Goal: Information Seeking & Learning: Learn about a topic

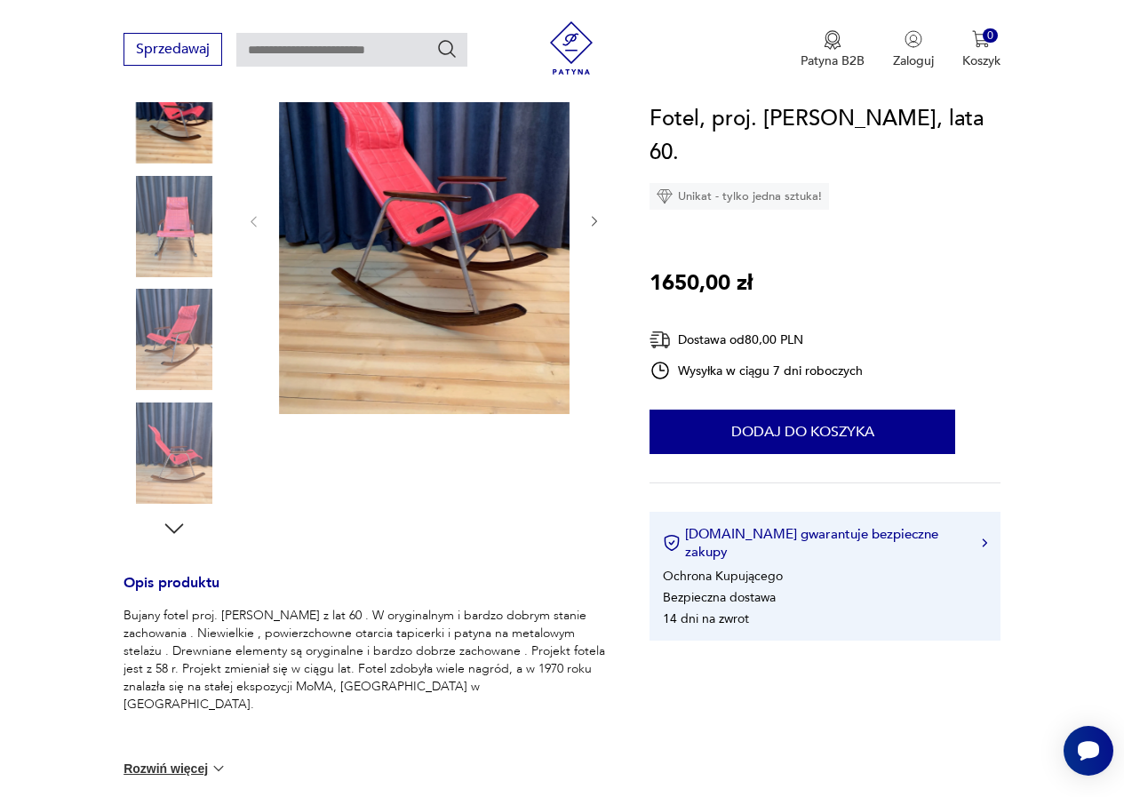
scroll to position [178, 0]
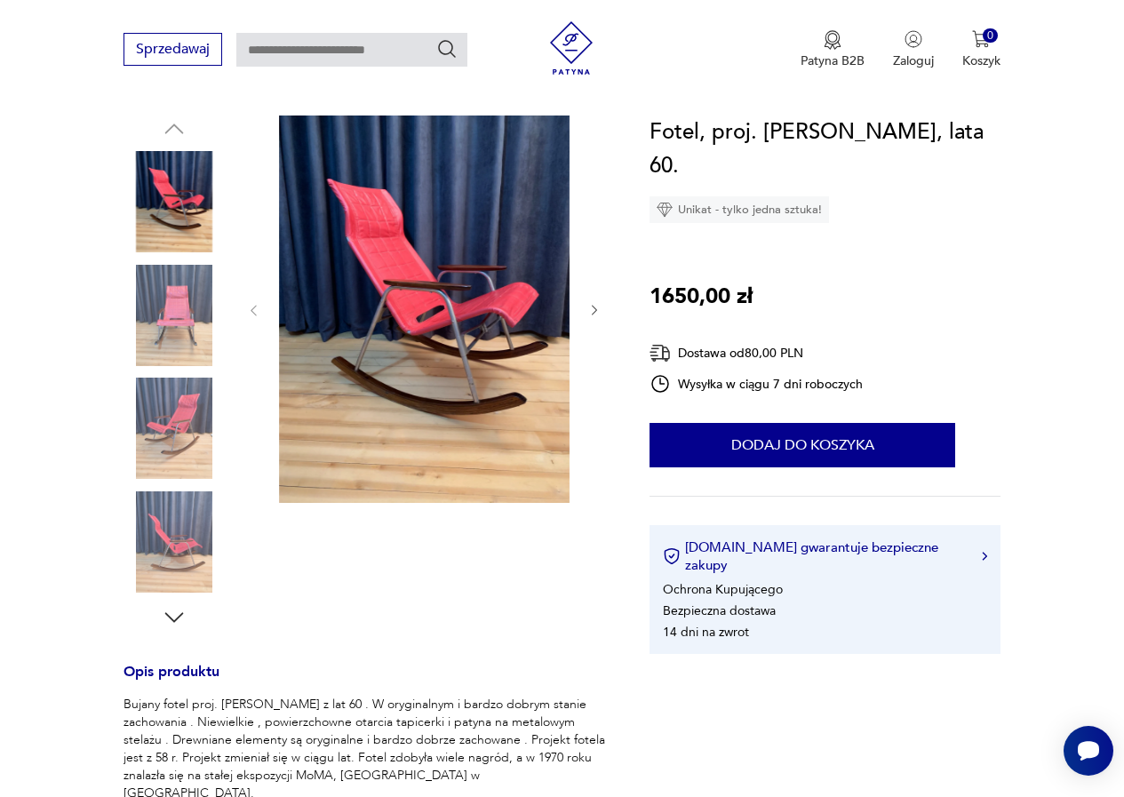
click at [591, 307] on icon "button" at bounding box center [594, 310] width 14 height 14
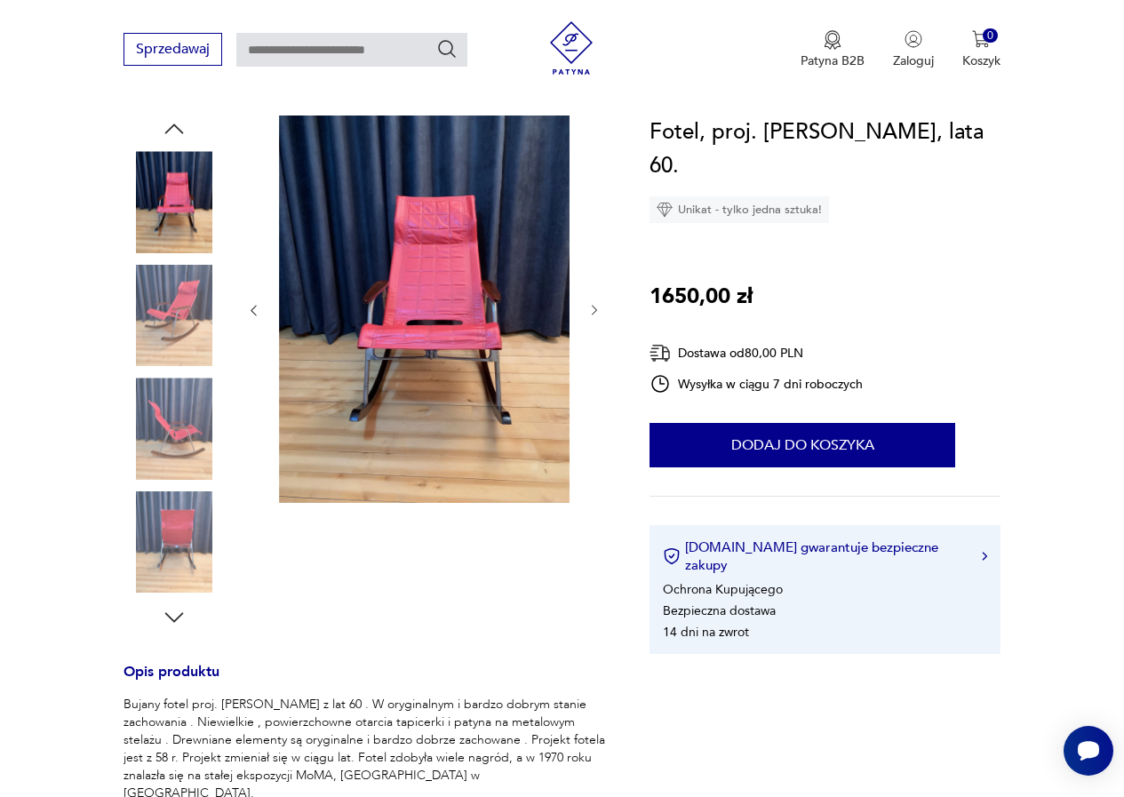
click at [593, 307] on icon "button" at bounding box center [594, 310] width 14 height 14
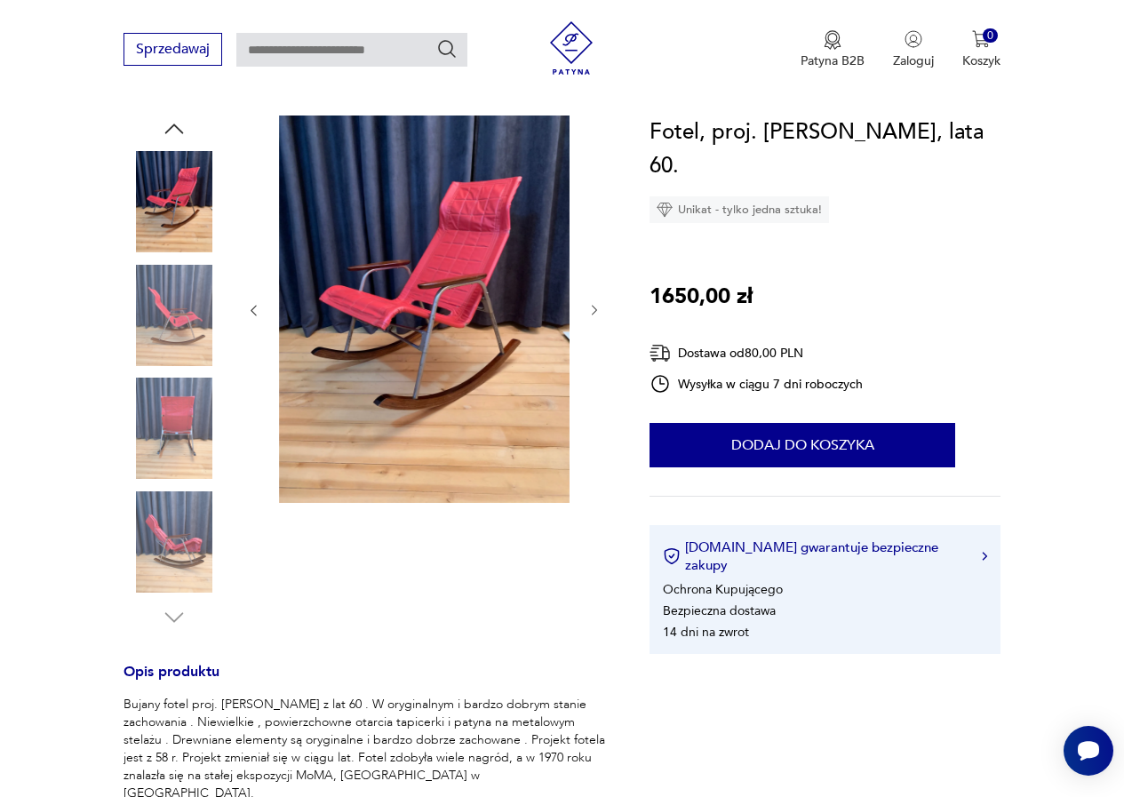
click at [593, 307] on icon "button" at bounding box center [594, 310] width 14 height 14
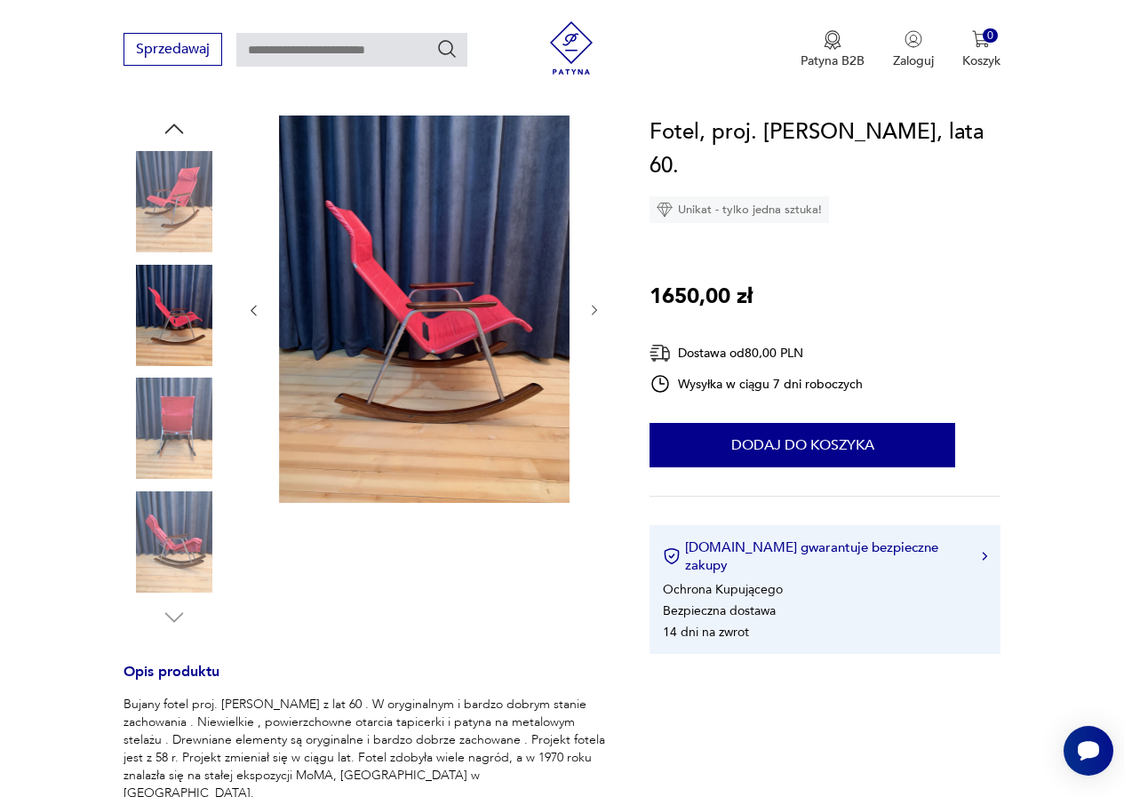
click at [593, 307] on icon "button" at bounding box center [594, 310] width 14 height 14
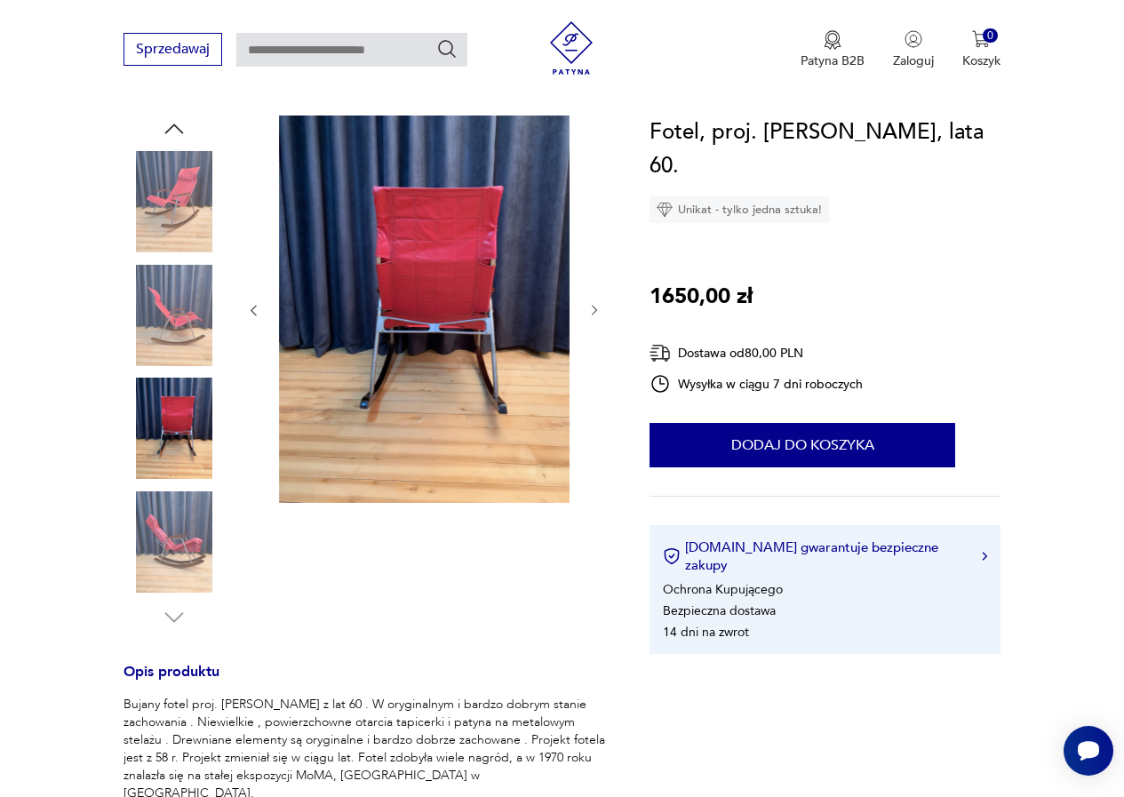
click at [593, 307] on icon "button" at bounding box center [594, 310] width 14 height 14
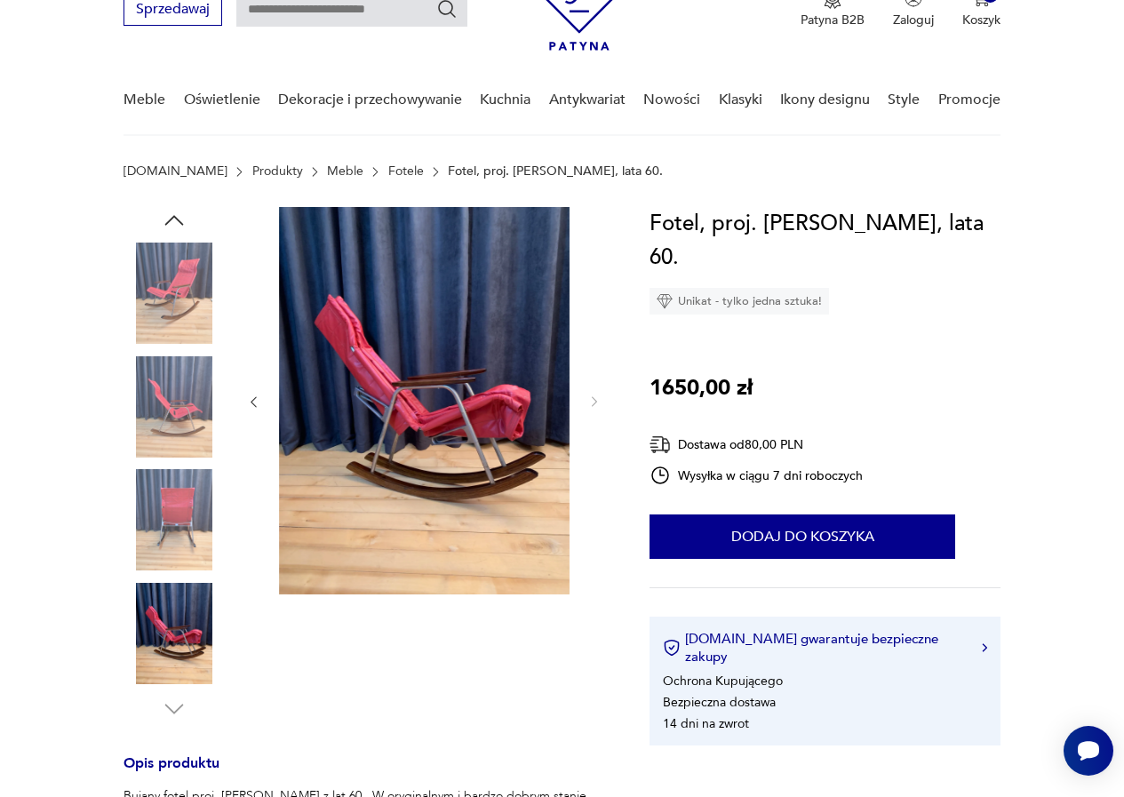
scroll to position [0, 0]
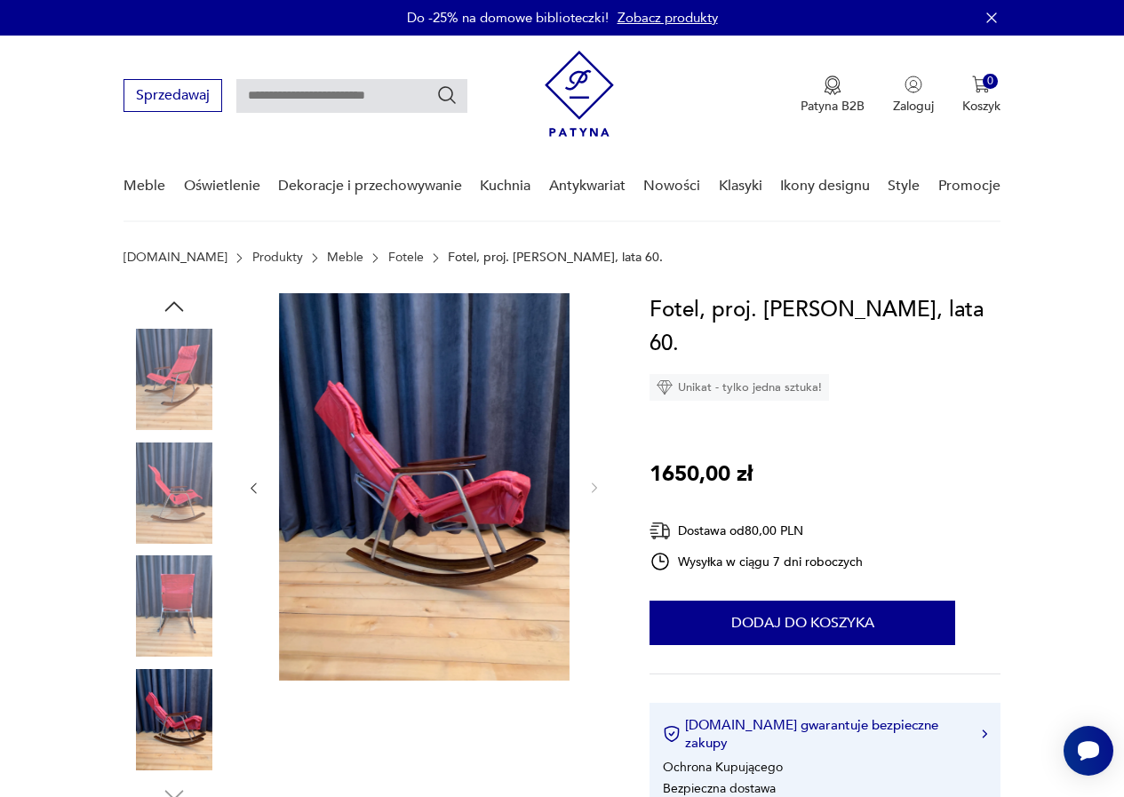
click at [168, 392] on img at bounding box center [173, 379] width 101 height 101
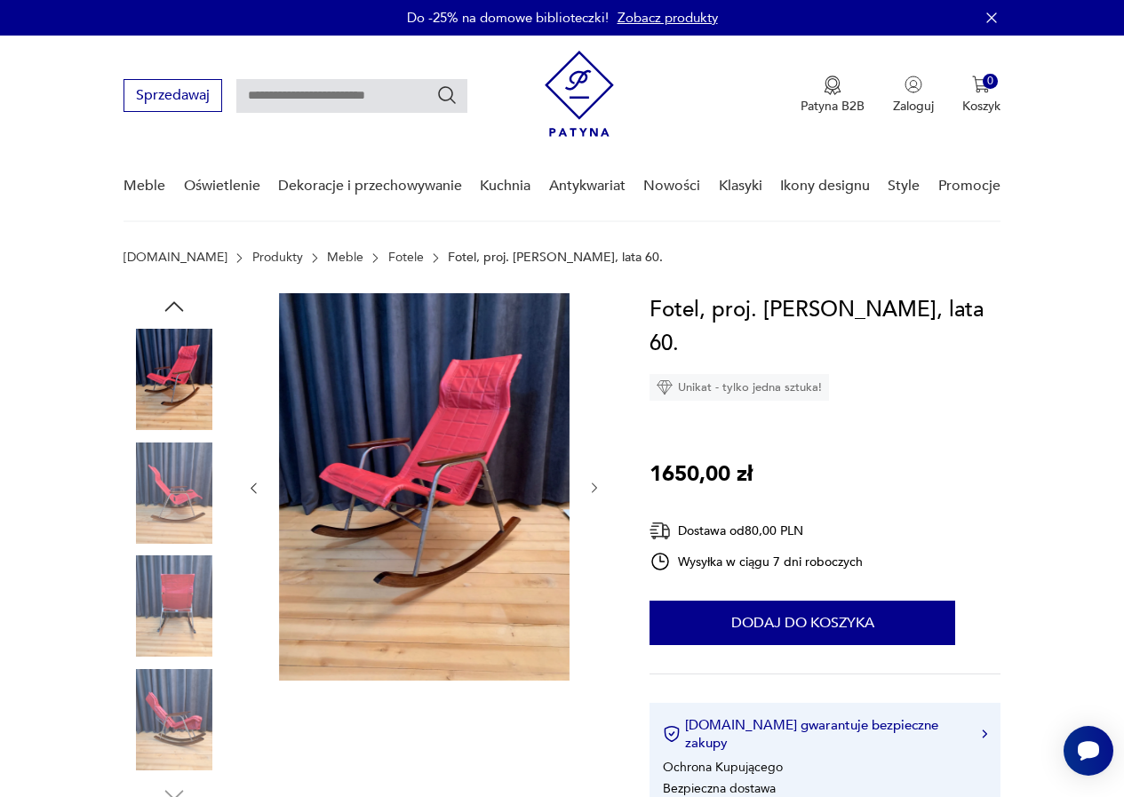
click at [177, 489] on img at bounding box center [173, 492] width 101 height 101
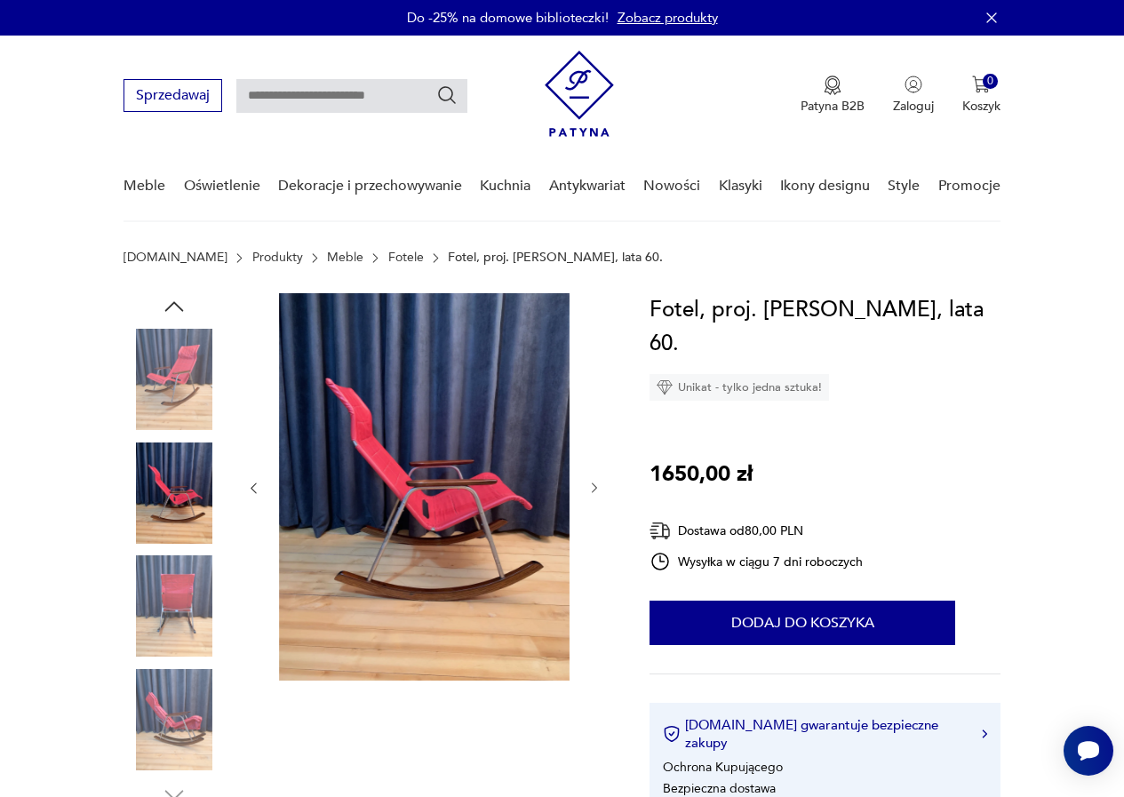
click at [169, 589] on img at bounding box center [173, 605] width 101 height 101
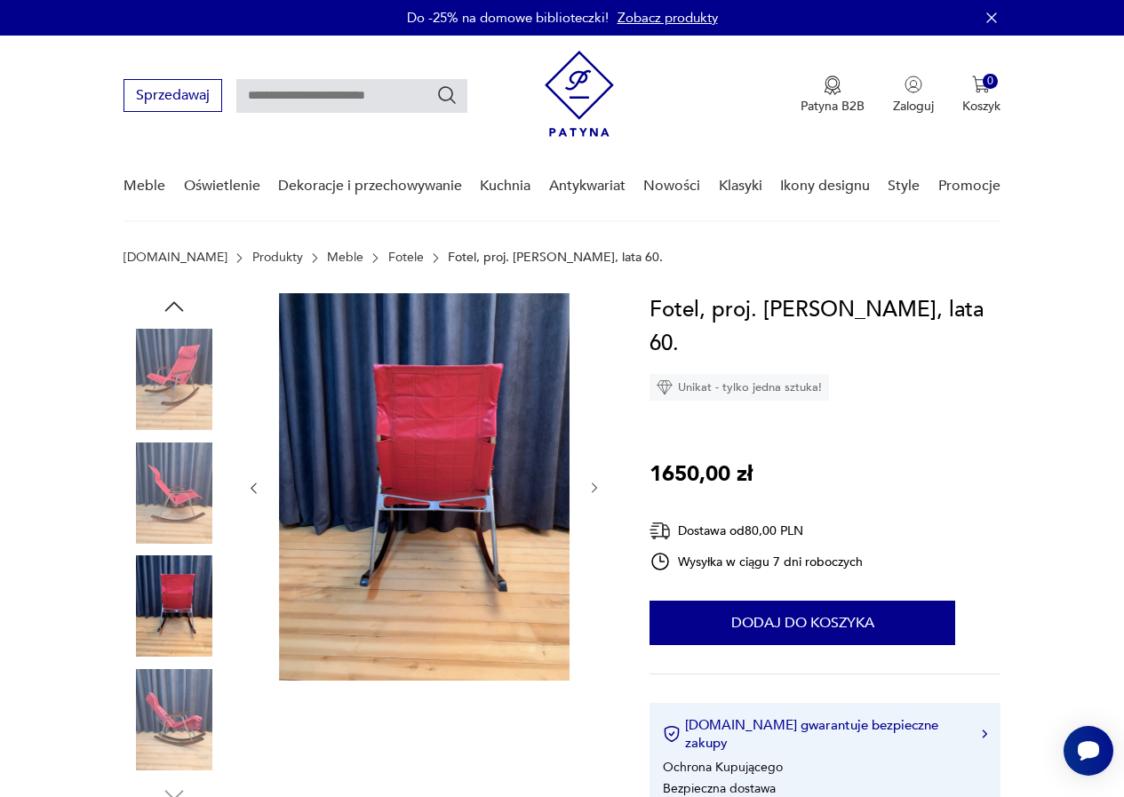
click at [172, 714] on img at bounding box center [173, 719] width 101 height 101
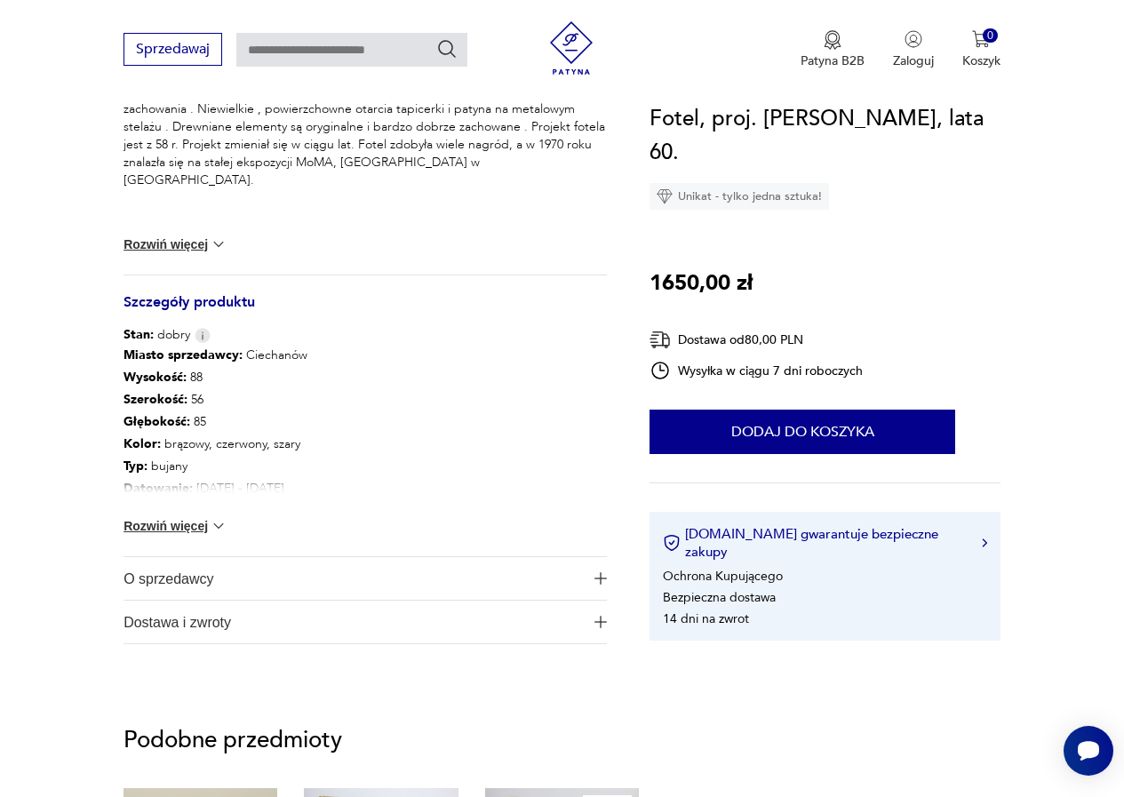
scroll to position [800, 0]
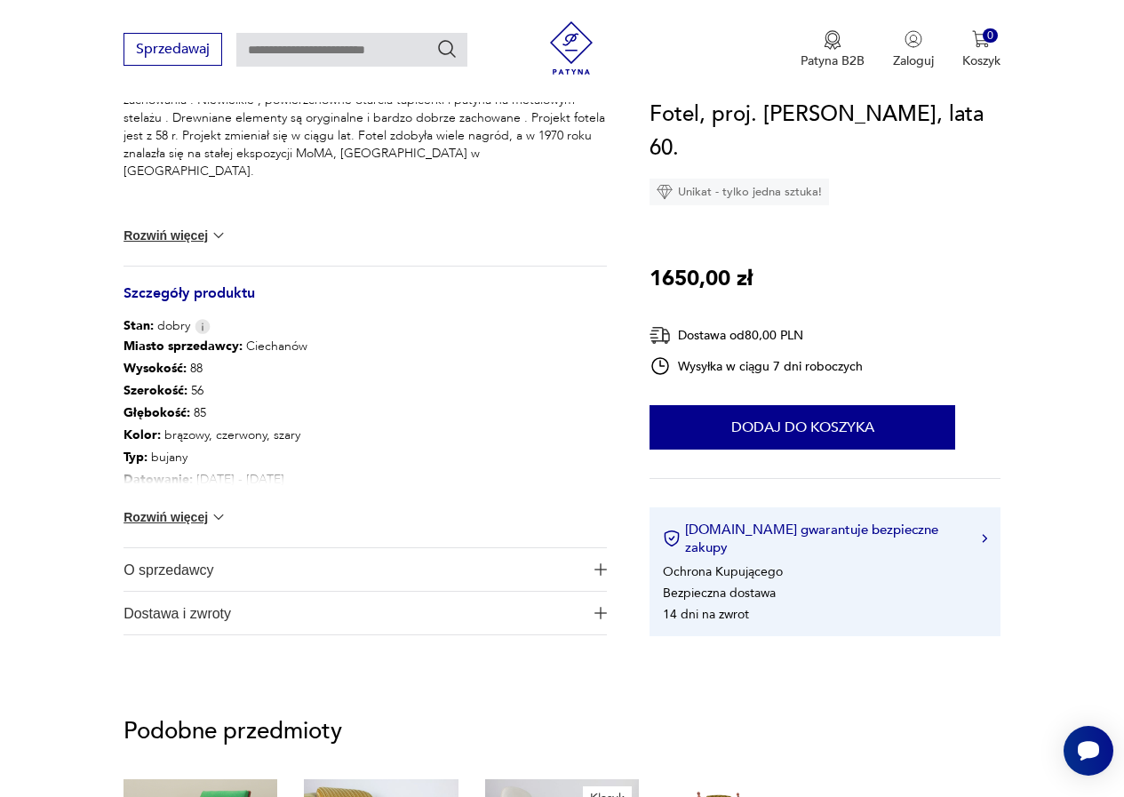
click at [221, 517] on img at bounding box center [219, 517] width 18 height 18
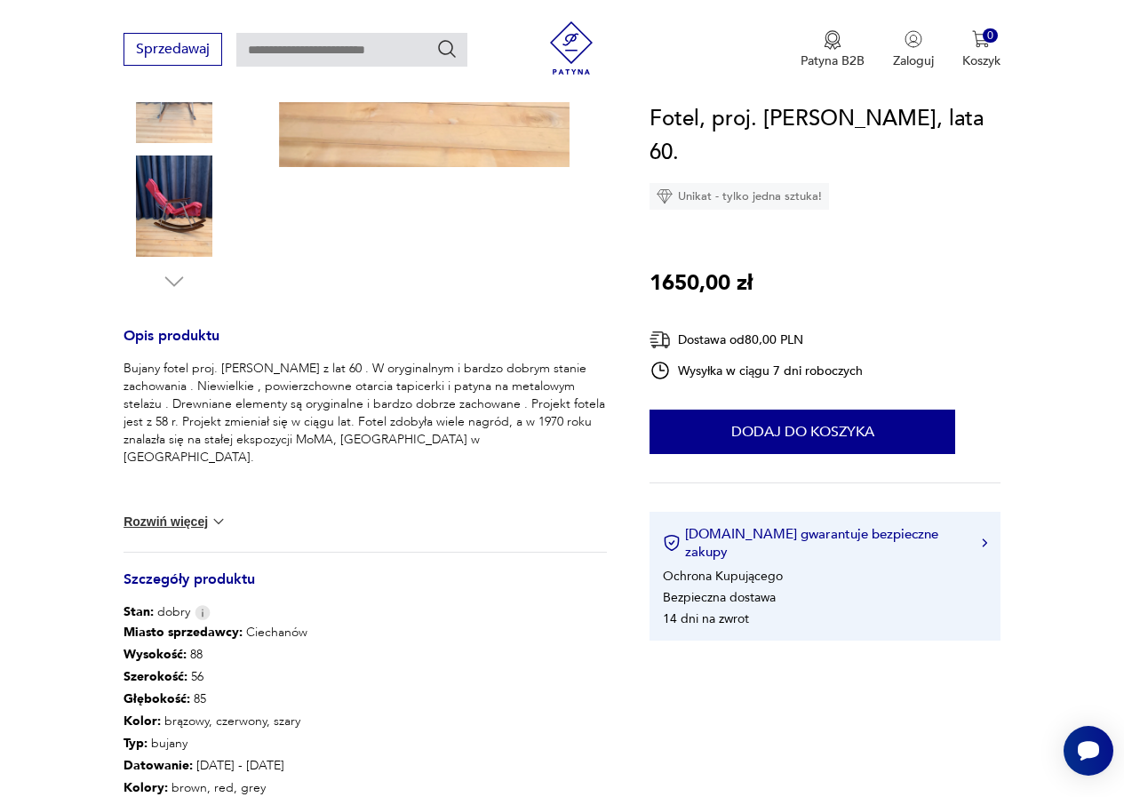
scroll to position [622, 0]
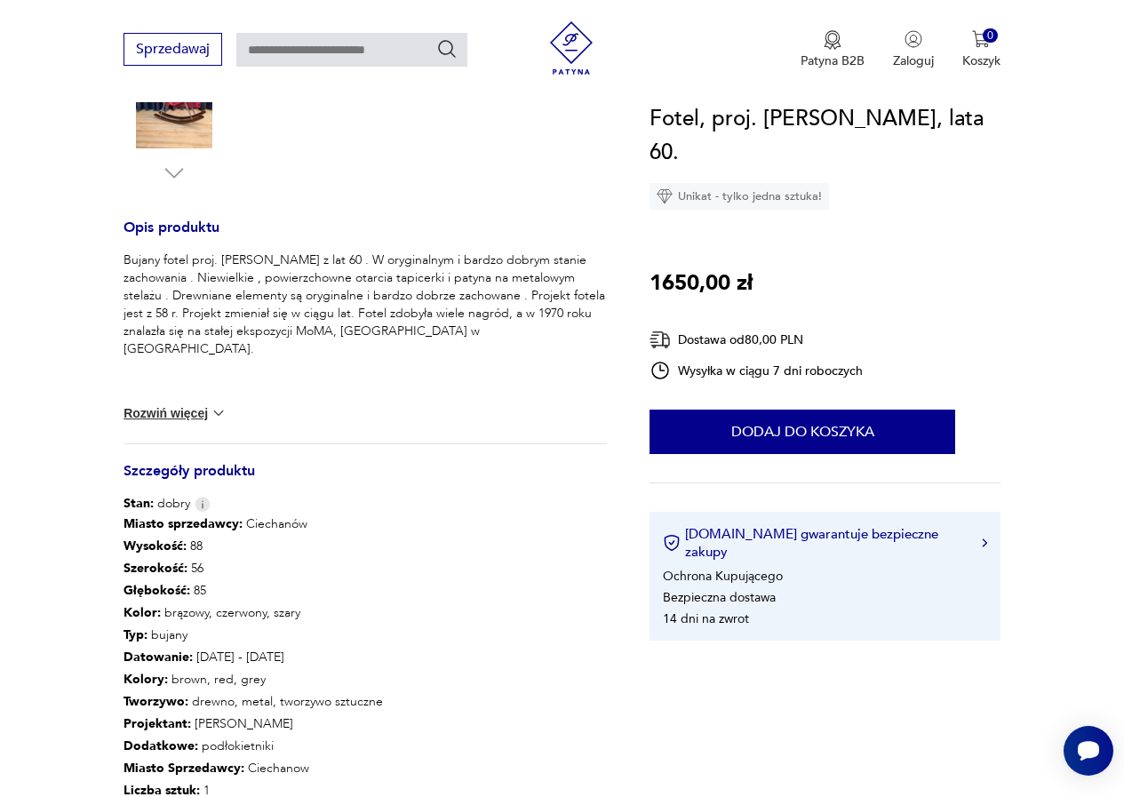
click at [215, 409] on img at bounding box center [219, 413] width 18 height 18
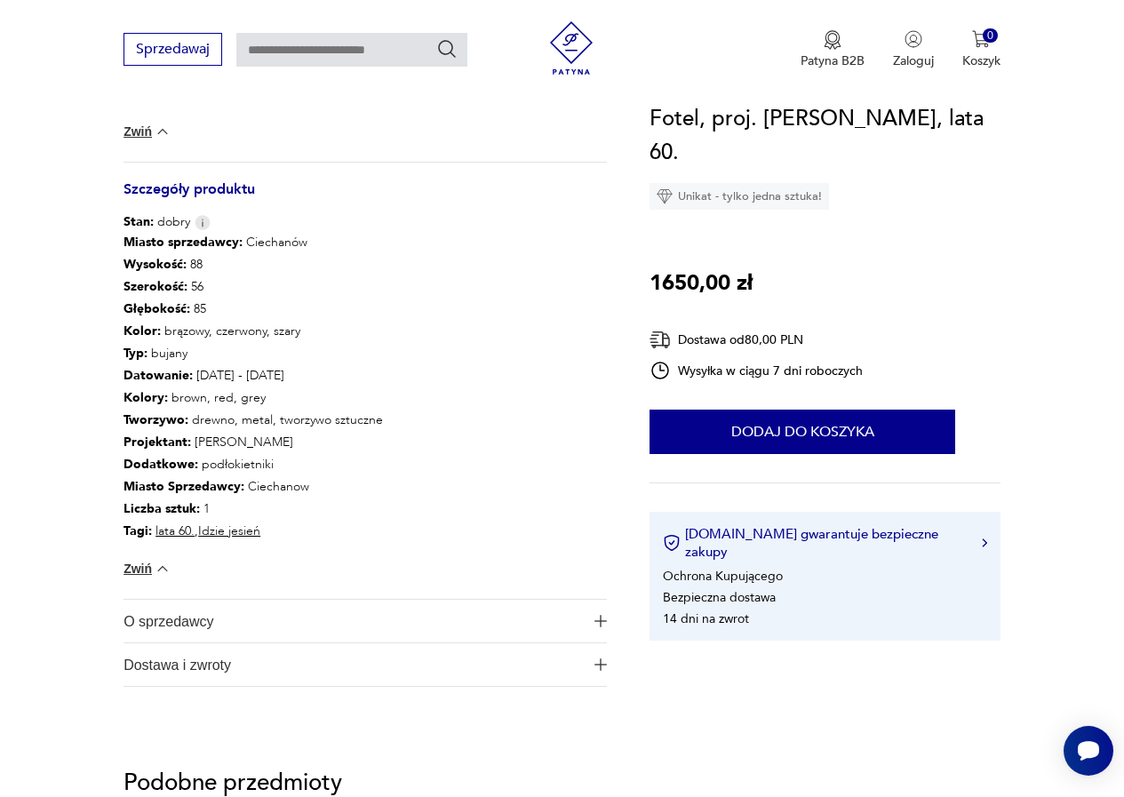
scroll to position [888, 0]
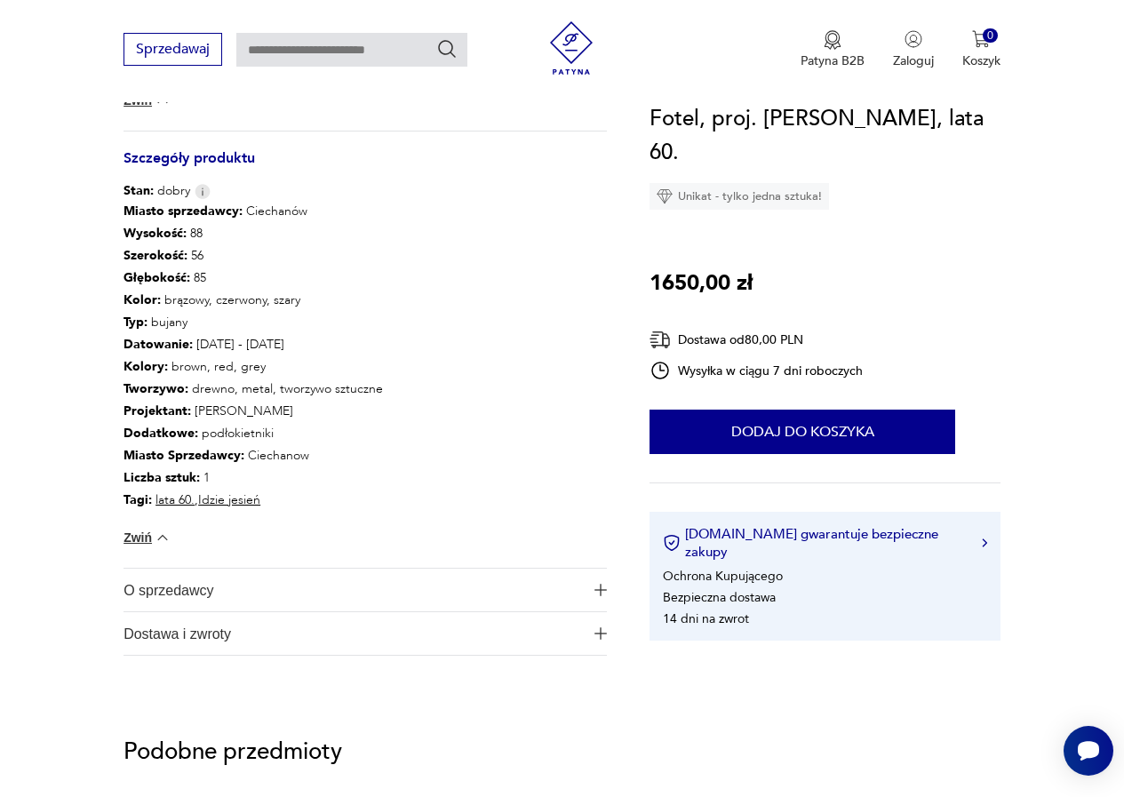
click at [198, 592] on span "O sprzedawcy" at bounding box center [352, 590] width 459 height 43
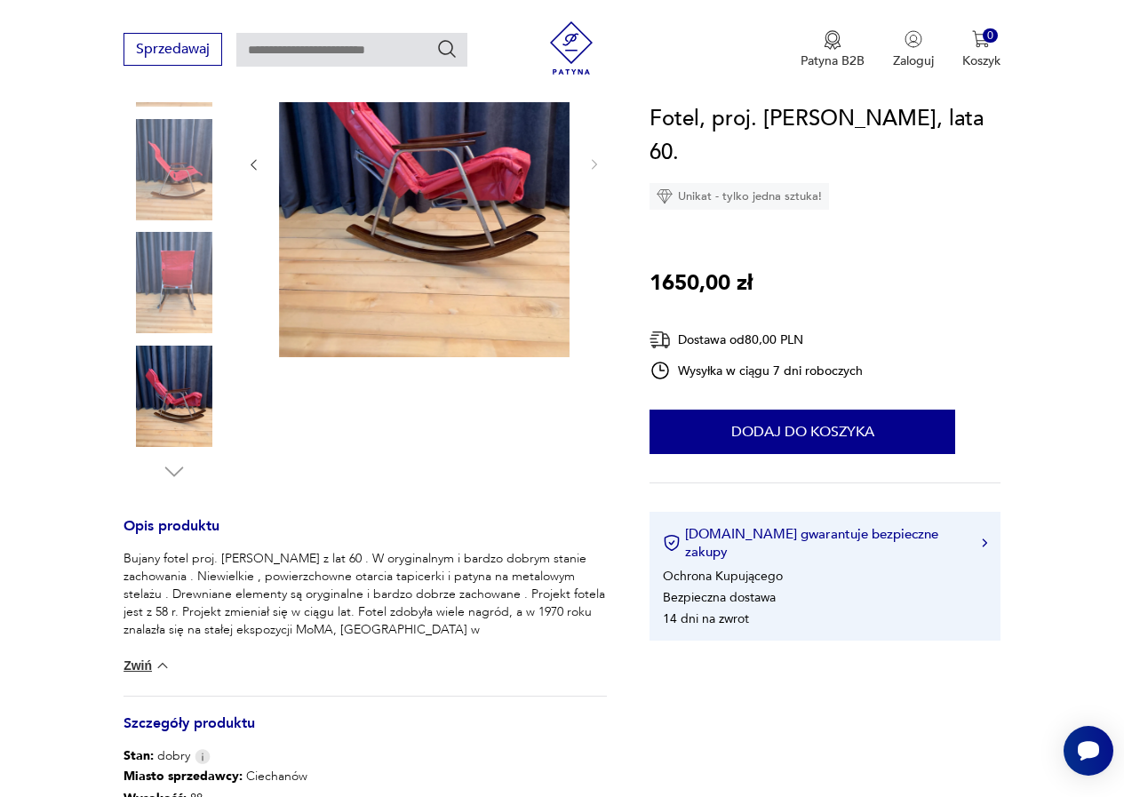
scroll to position [355, 0]
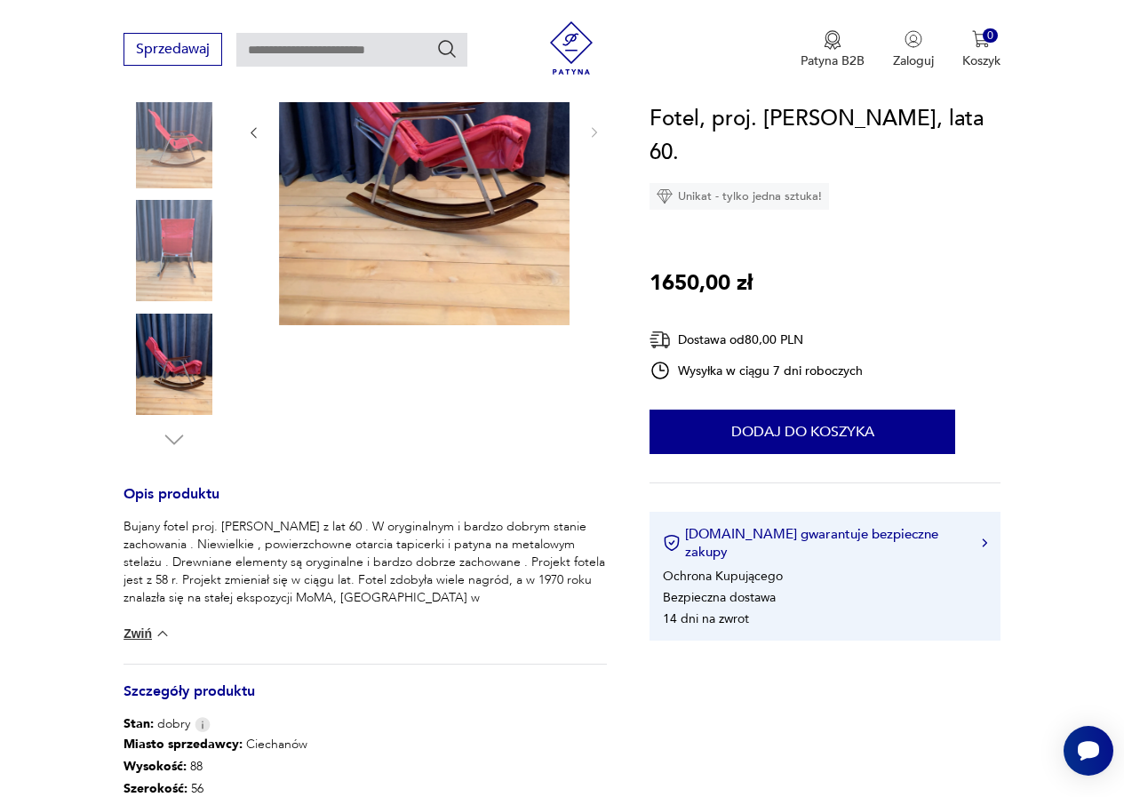
click at [170, 250] on img at bounding box center [173, 250] width 101 height 101
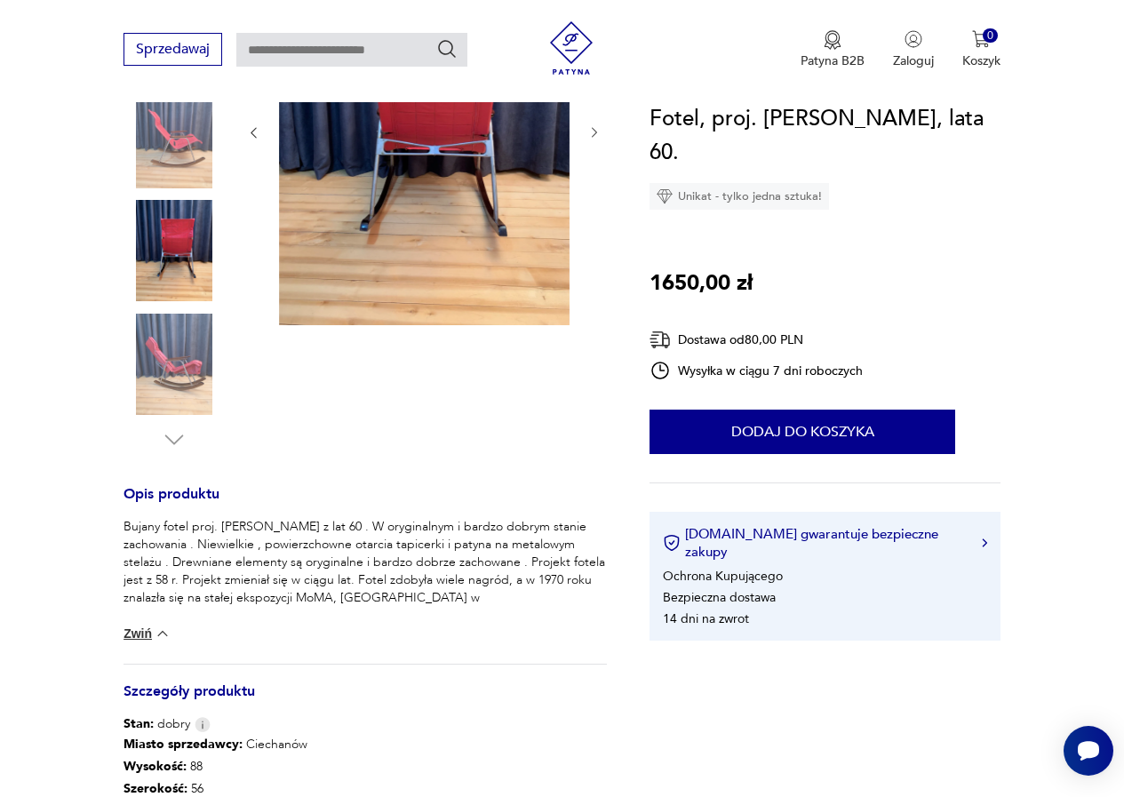
click at [178, 363] on img at bounding box center [173, 364] width 101 height 101
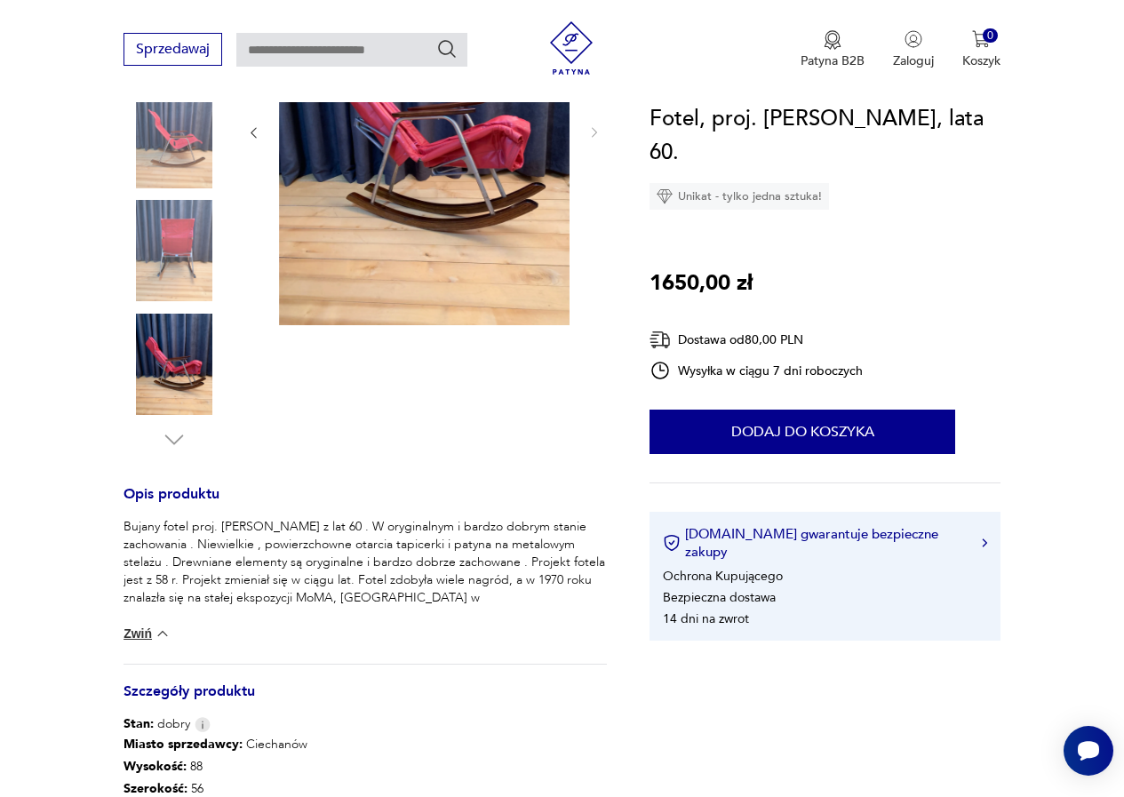
click at [186, 155] on img at bounding box center [173, 137] width 101 height 101
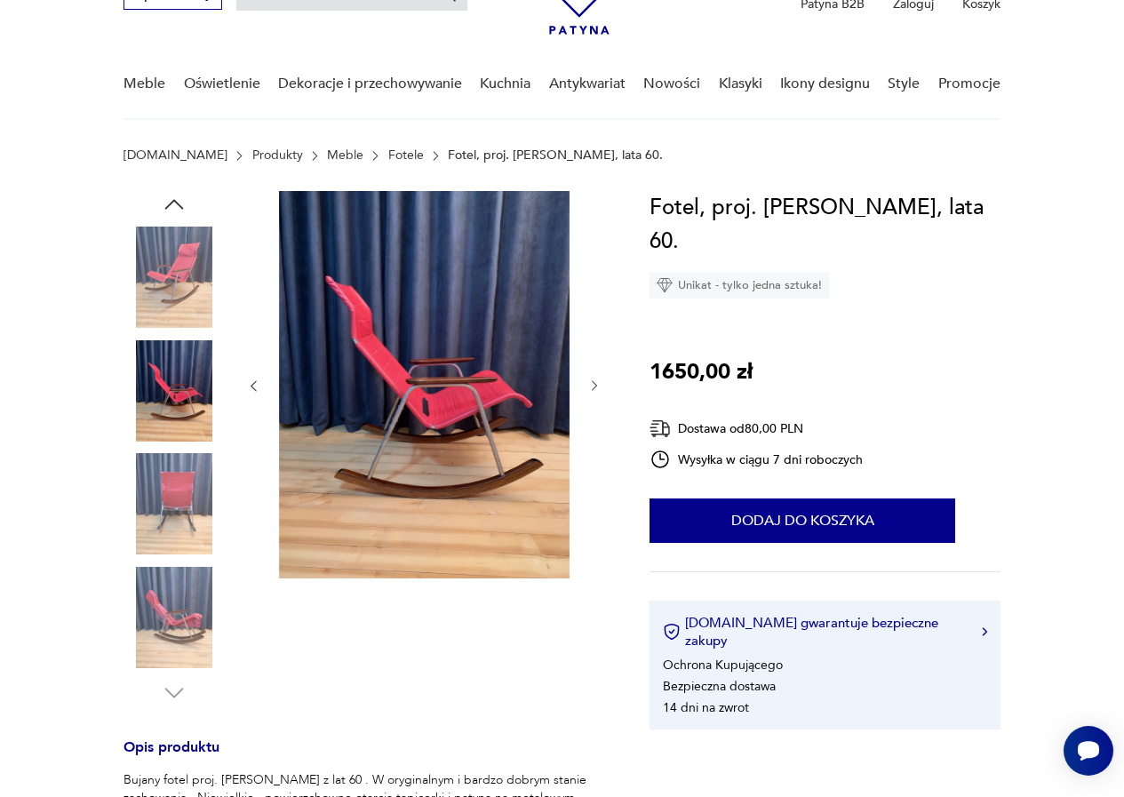
scroll to position [89, 0]
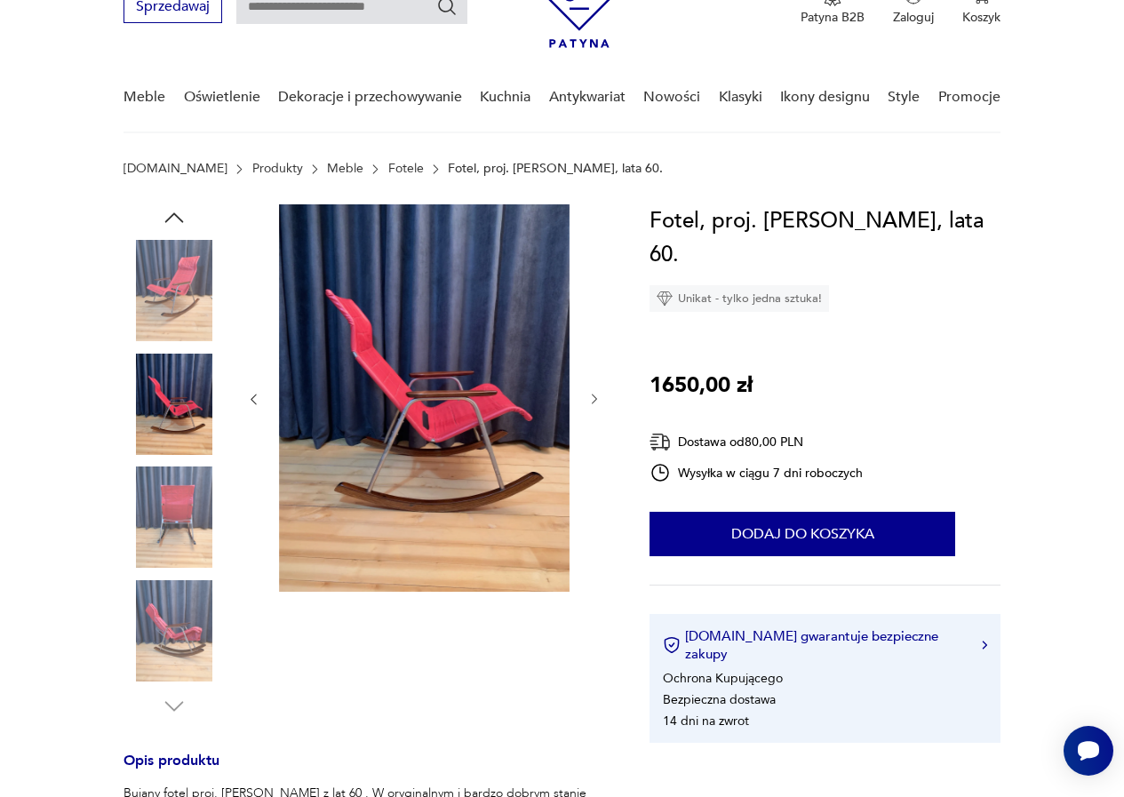
click at [183, 284] on img at bounding box center [173, 290] width 101 height 101
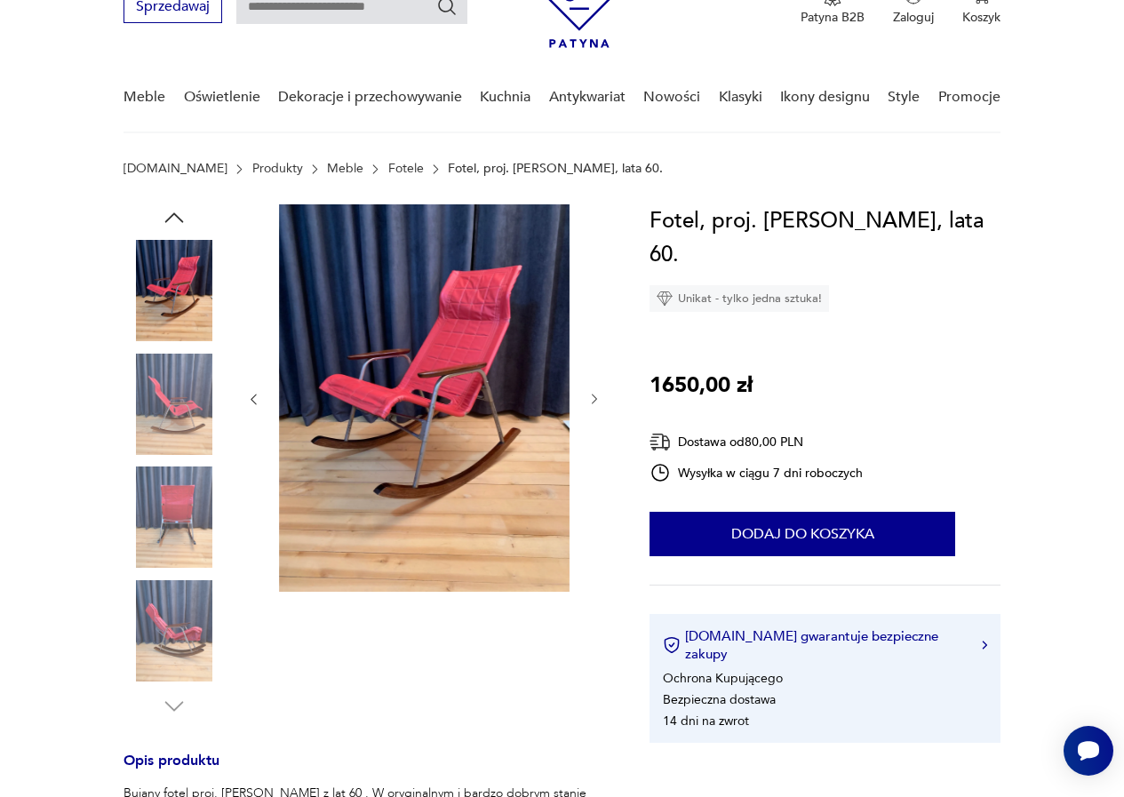
click at [179, 407] on img at bounding box center [173, 404] width 101 height 101
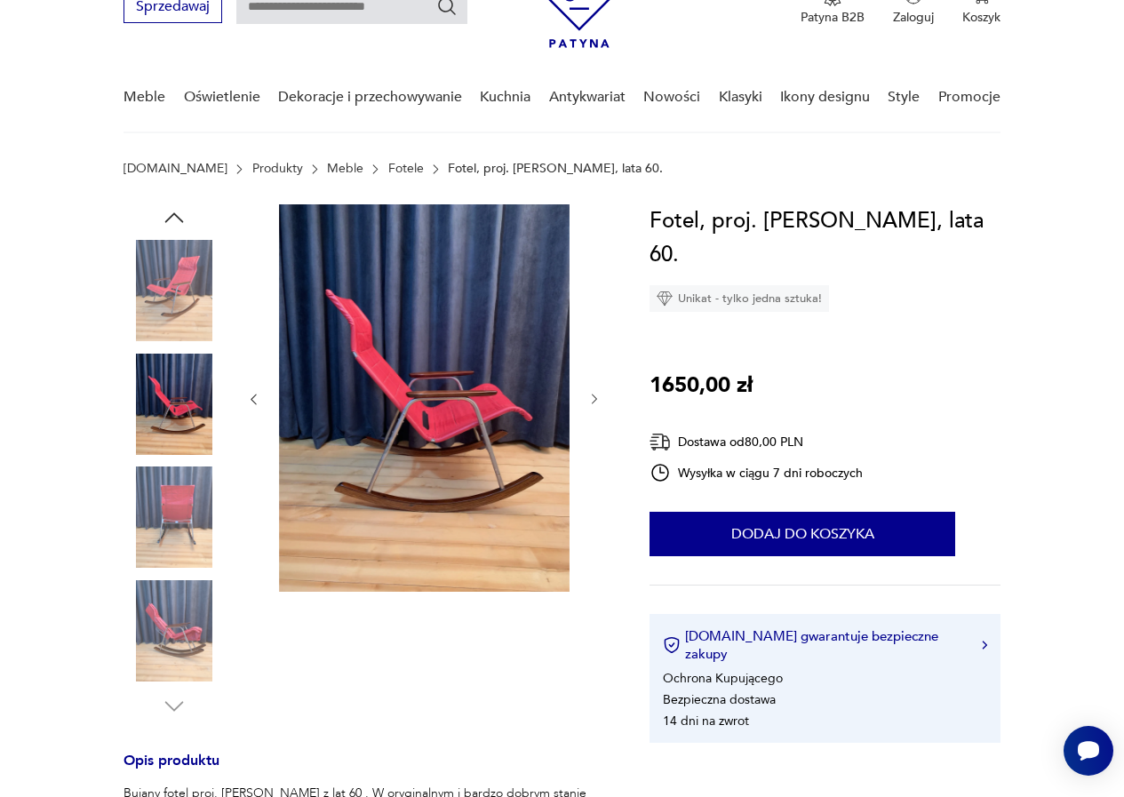
click at [179, 520] on img at bounding box center [173, 516] width 101 height 101
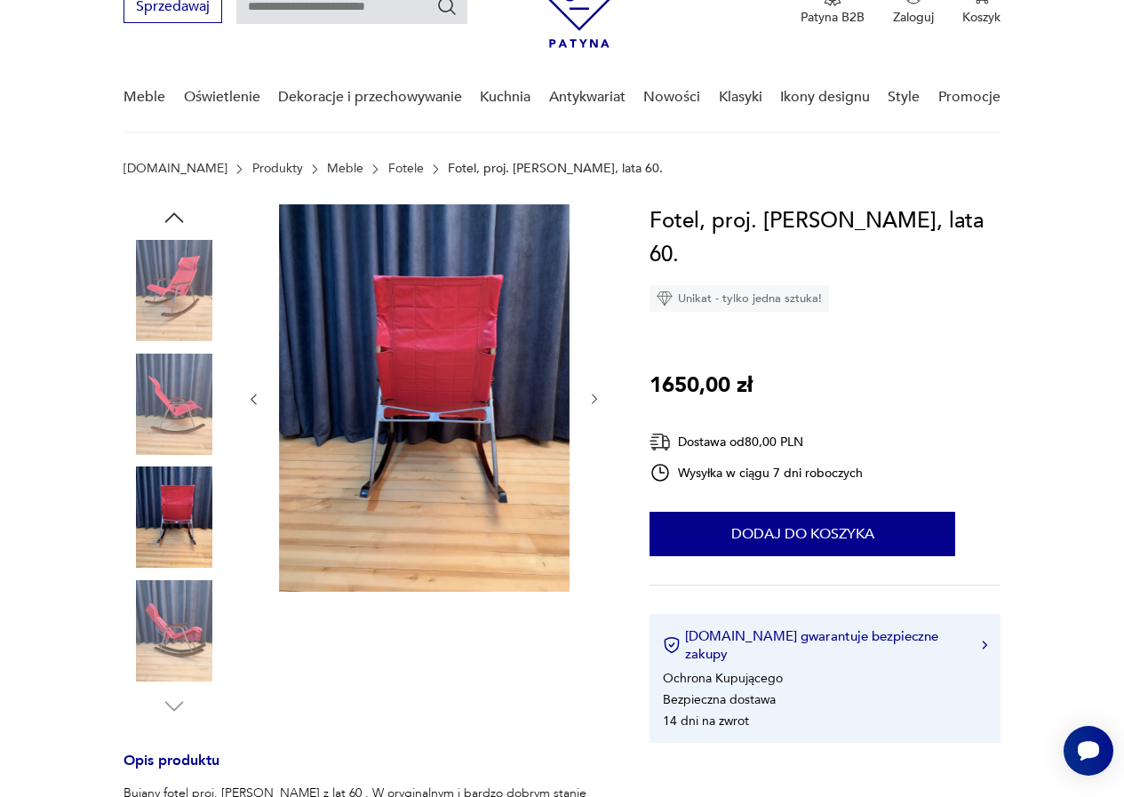
click at [178, 629] on img at bounding box center [173, 630] width 101 height 101
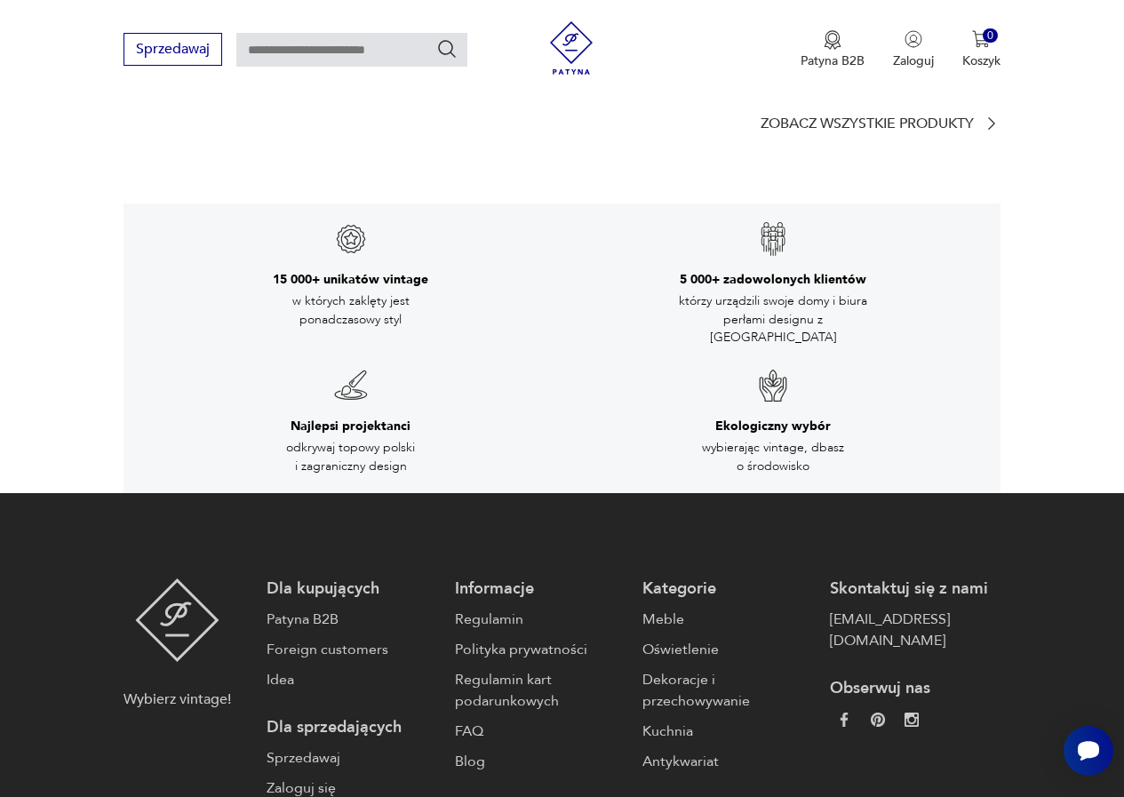
scroll to position [3061, 0]
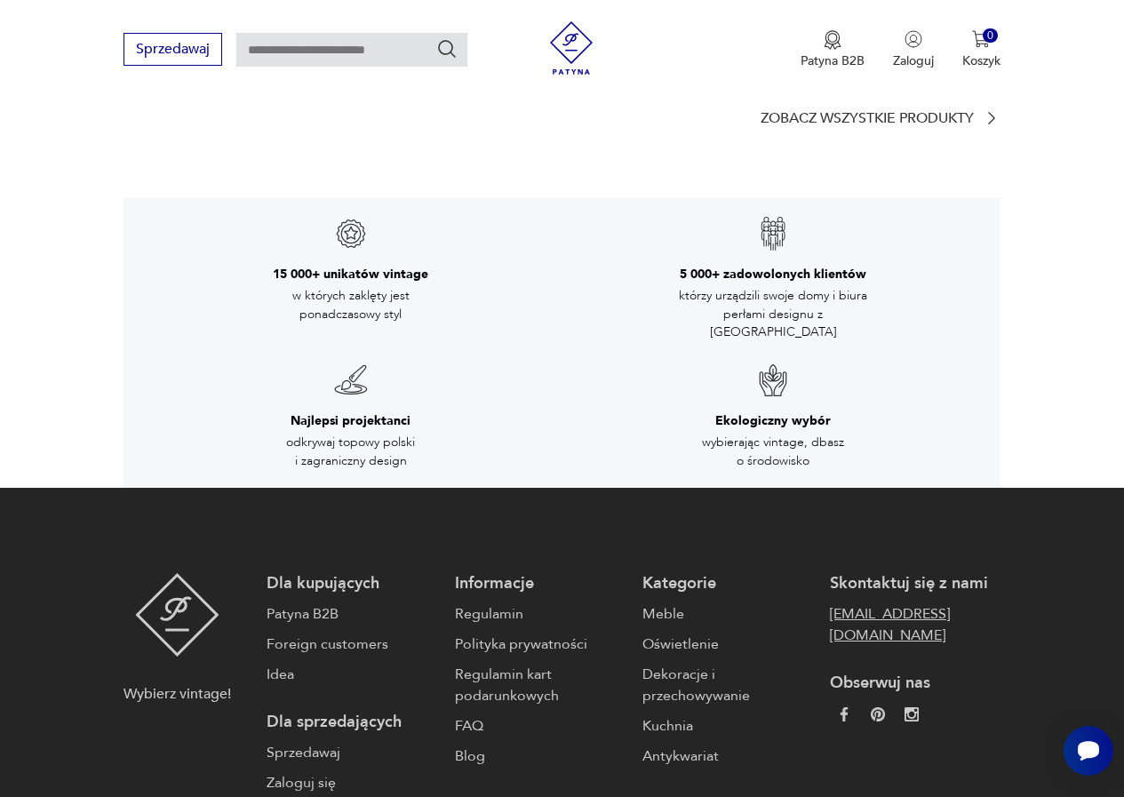
click at [930, 603] on link "[EMAIL_ADDRESS][DOMAIN_NAME]" at bounding box center [915, 624] width 170 height 43
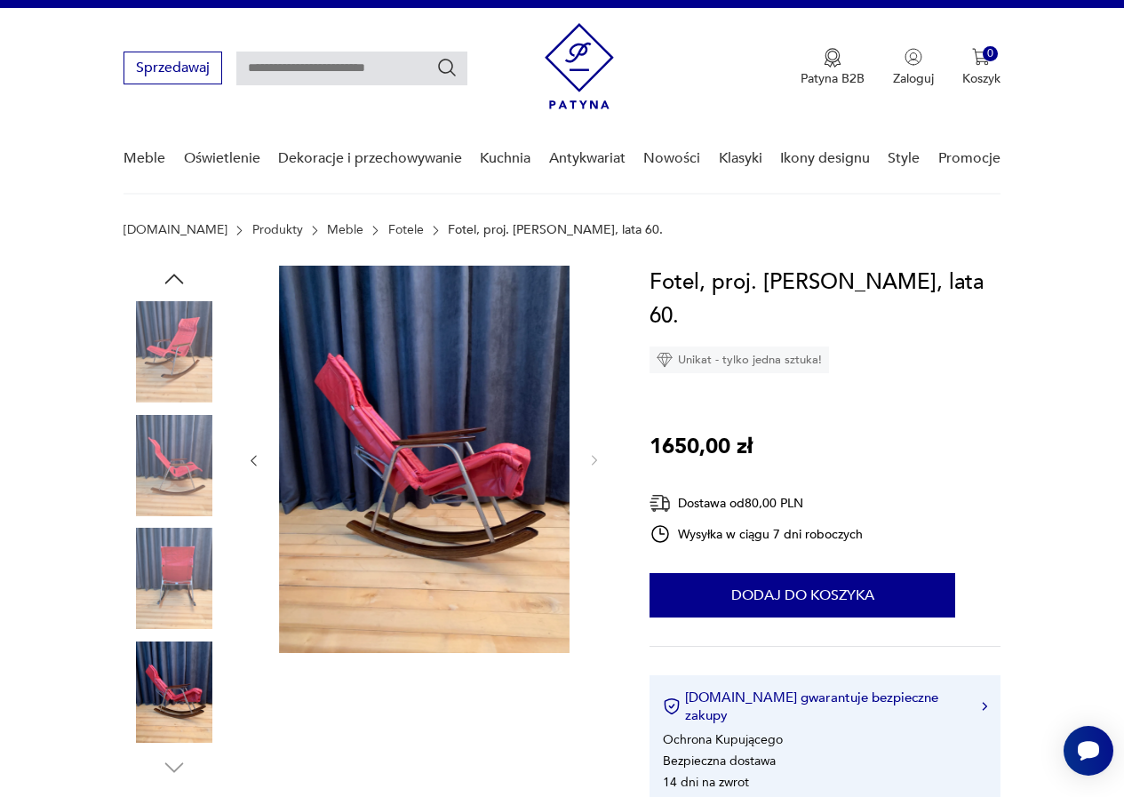
scroll to position [0, 0]
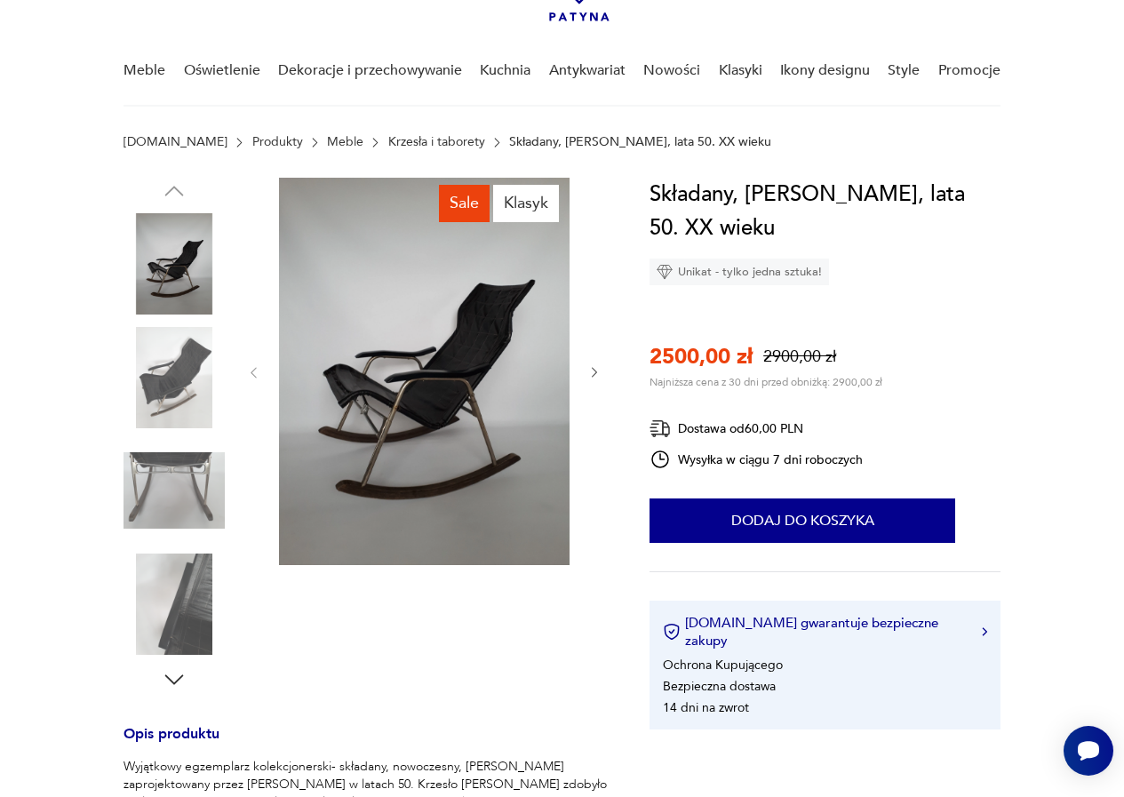
scroll to position [89, 0]
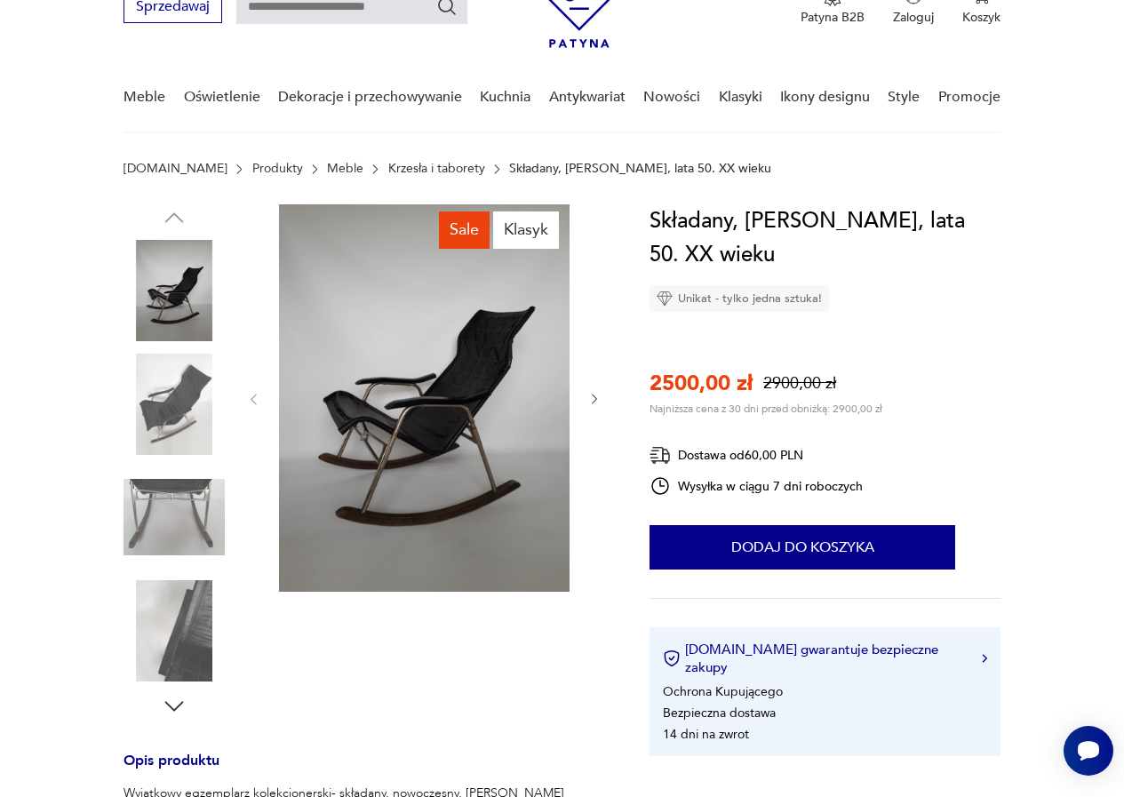
click at [174, 306] on img at bounding box center [173, 290] width 101 height 101
click at [594, 394] on icon "button" at bounding box center [594, 399] width 14 height 14
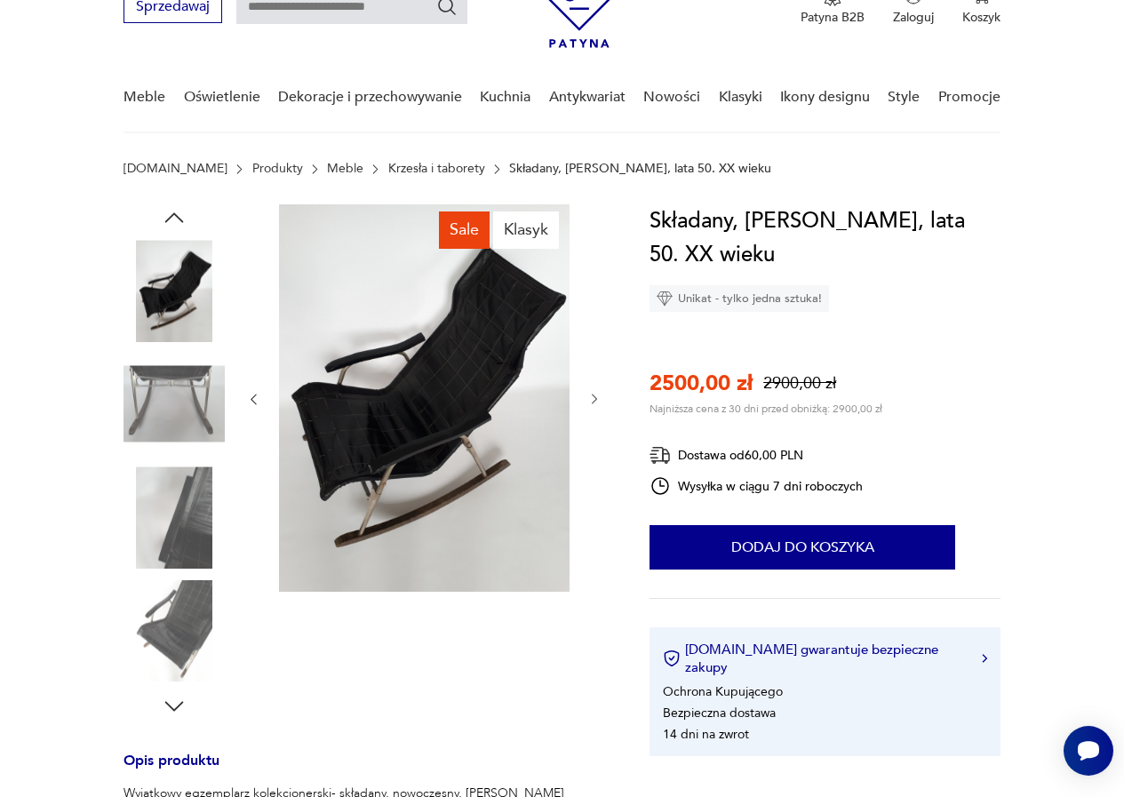
click at [595, 393] on icon "button" at bounding box center [594, 399] width 14 height 14
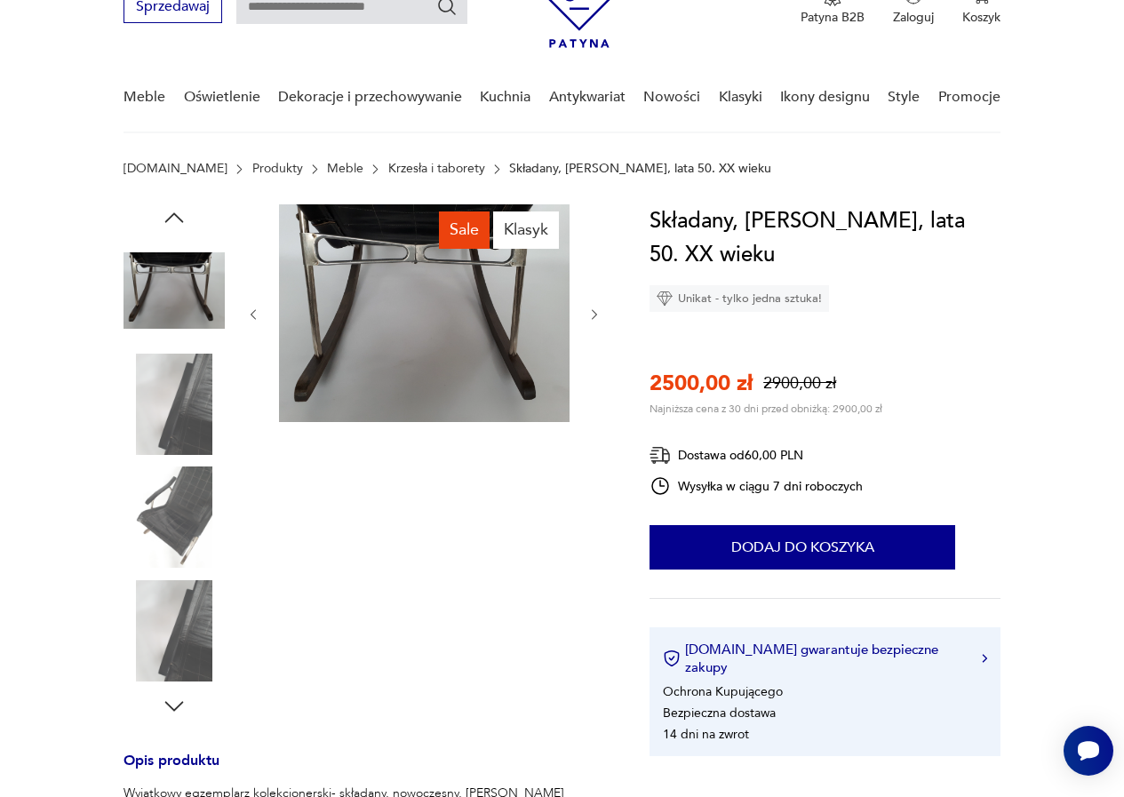
click at [594, 310] on icon "button" at bounding box center [594, 314] width 14 height 14
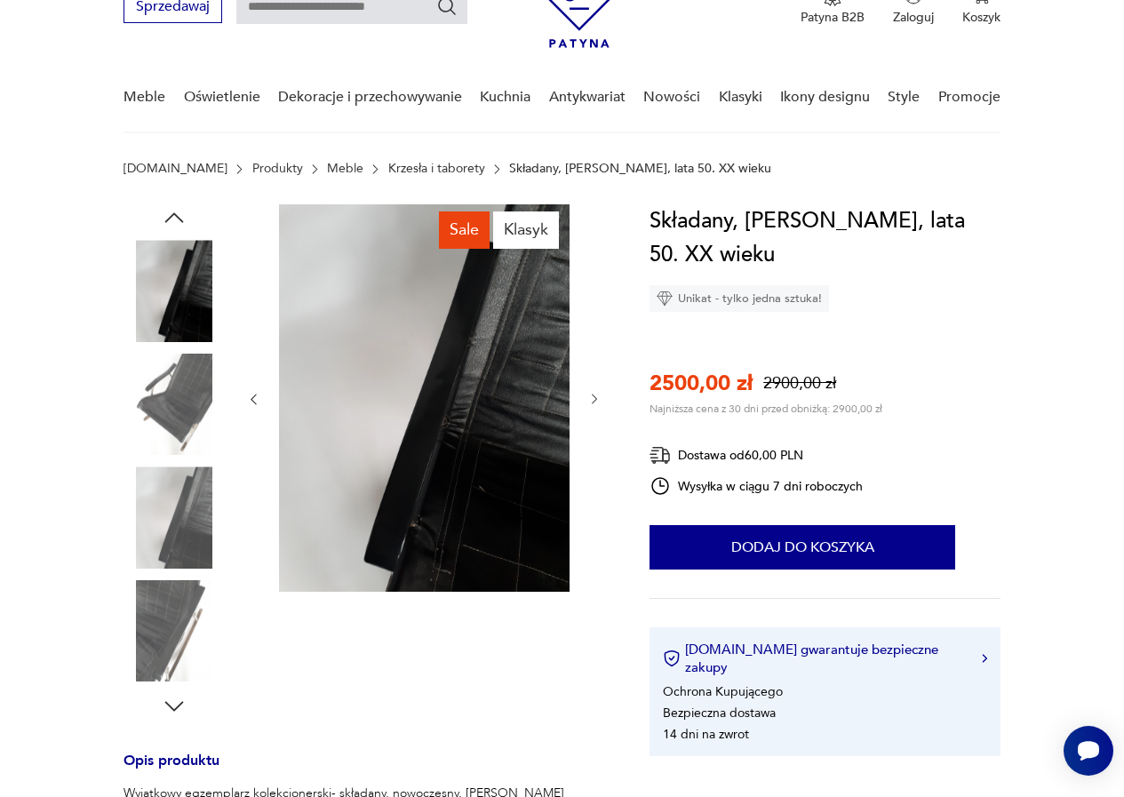
click at [194, 513] on img at bounding box center [173, 516] width 101 height 101
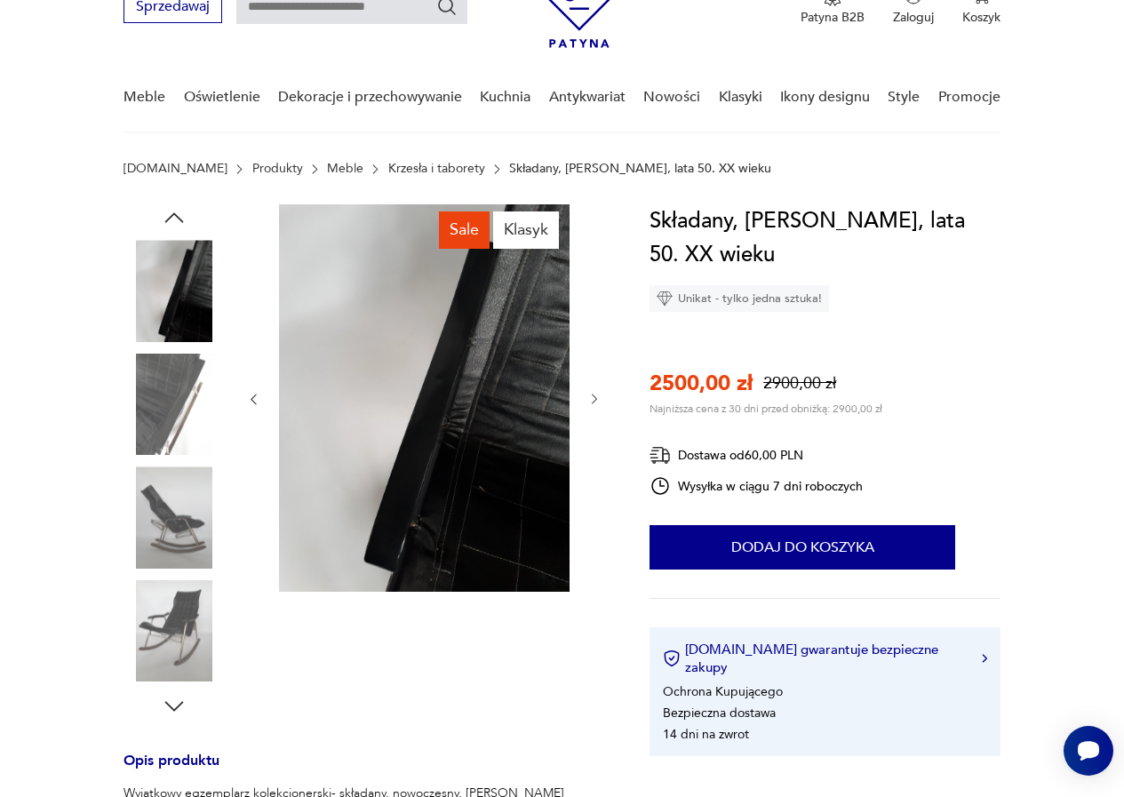
click at [177, 537] on img at bounding box center [173, 516] width 101 height 101
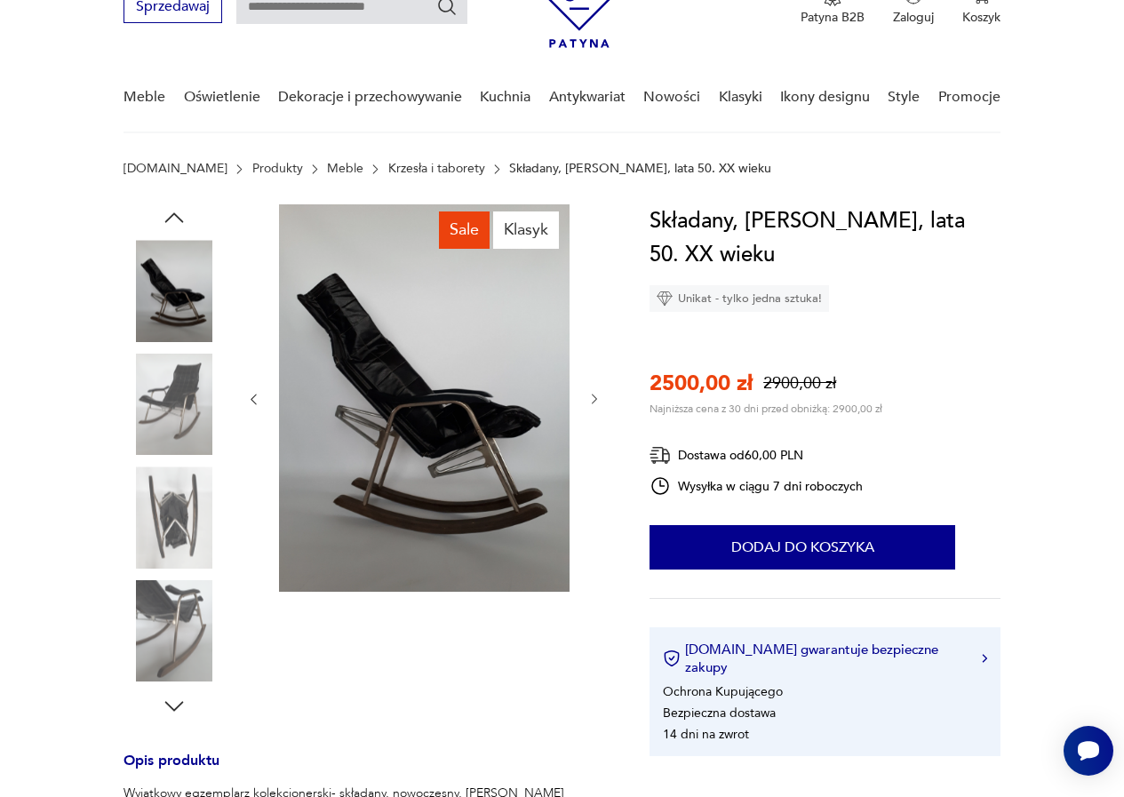
click at [159, 605] on img at bounding box center [173, 630] width 101 height 101
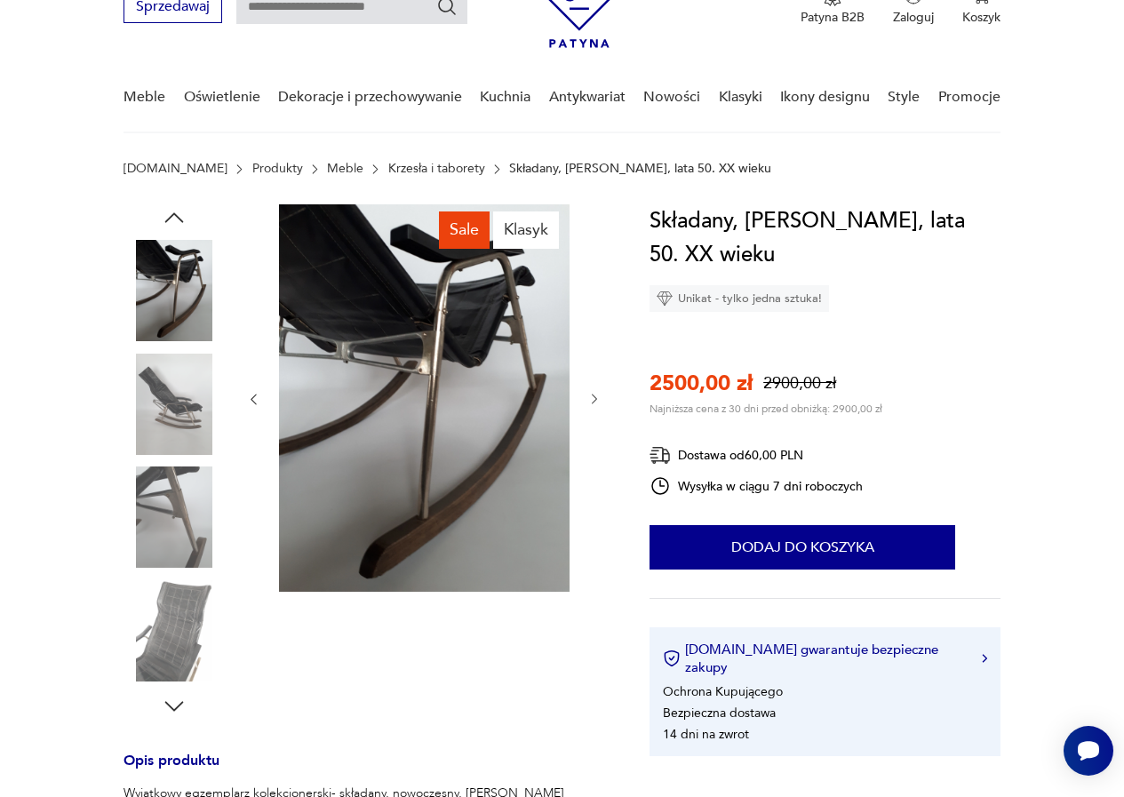
click at [171, 705] on icon "button" at bounding box center [174, 706] width 19 height 10
